Goal: Task Accomplishment & Management: Manage account settings

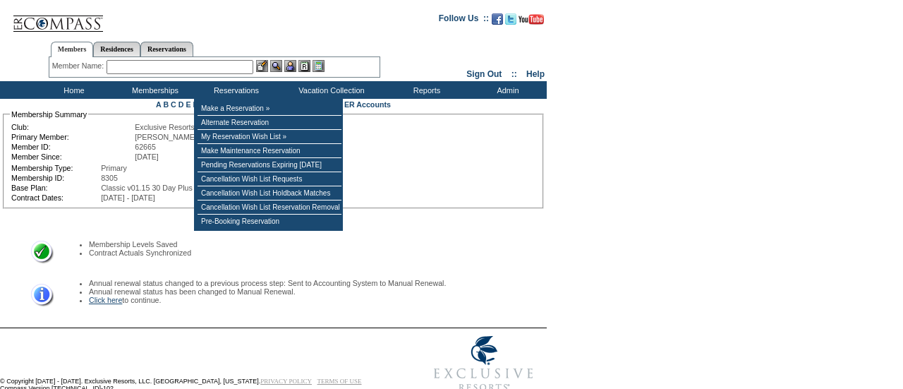
click at [111, 296] on link "Click here" at bounding box center [105, 300] width 33 height 8
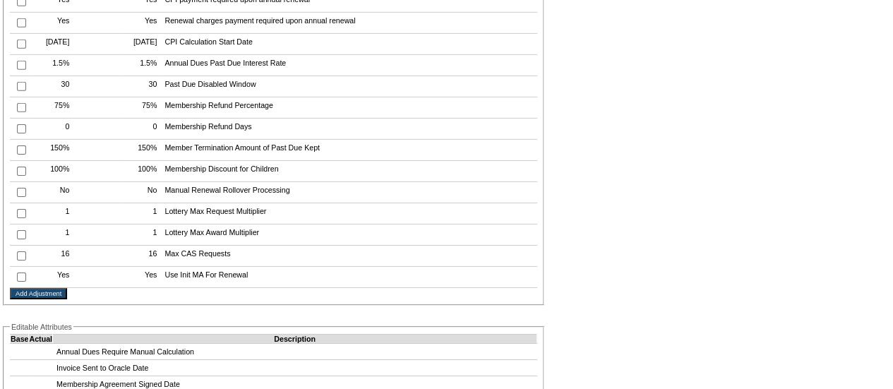
scroll to position [2763, 0]
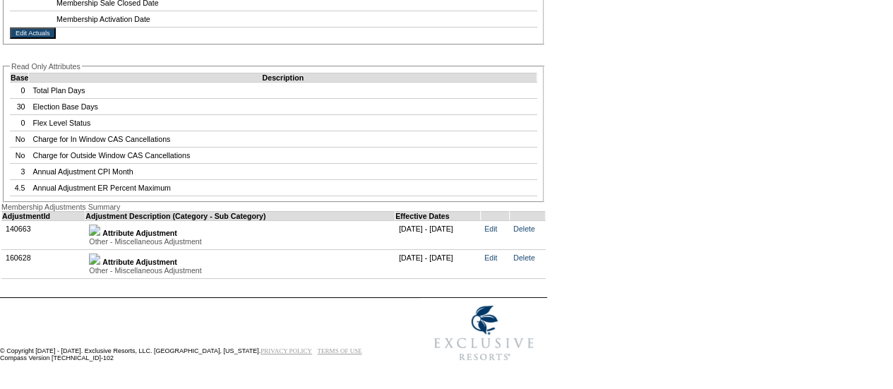
click at [100, 253] on img at bounding box center [94, 258] width 11 height 11
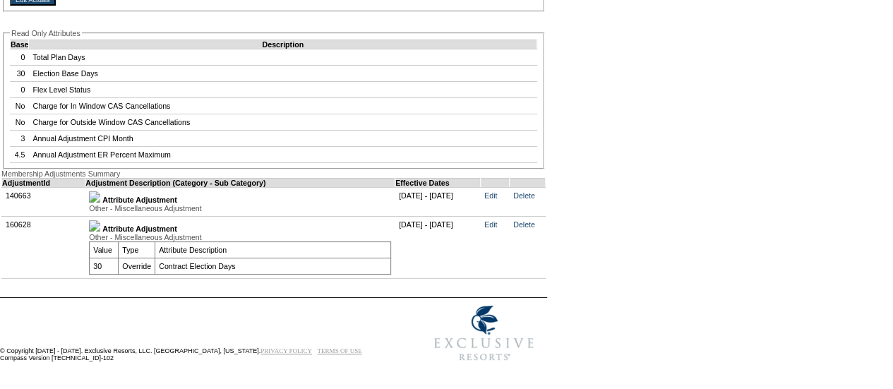
click at [545, 278] on td "Delete" at bounding box center [527, 247] width 36 height 62
click at [497, 229] on link "Edit" at bounding box center [490, 224] width 13 height 8
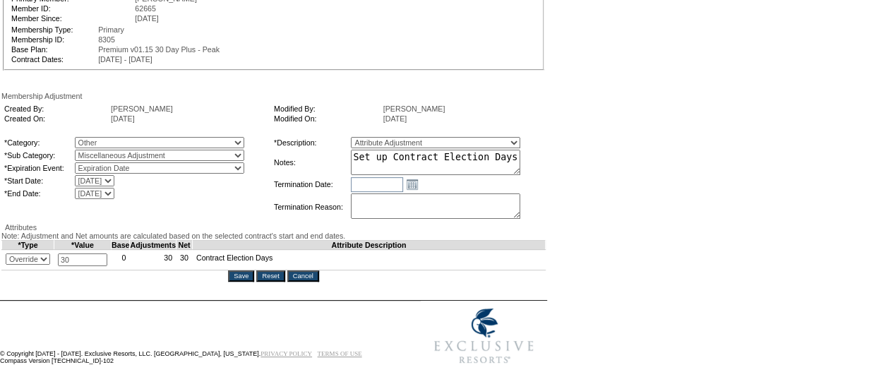
scroll to position [217, 0]
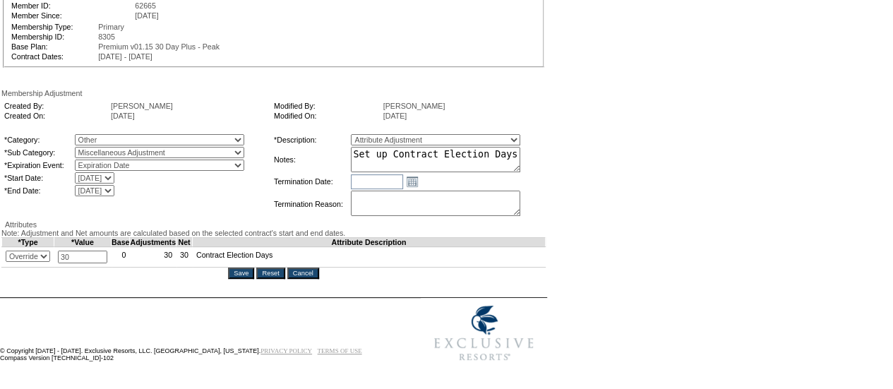
click at [316, 267] on input "Cancel" at bounding box center [303, 272] width 32 height 11
